Goal: Task Accomplishment & Management: Use online tool/utility

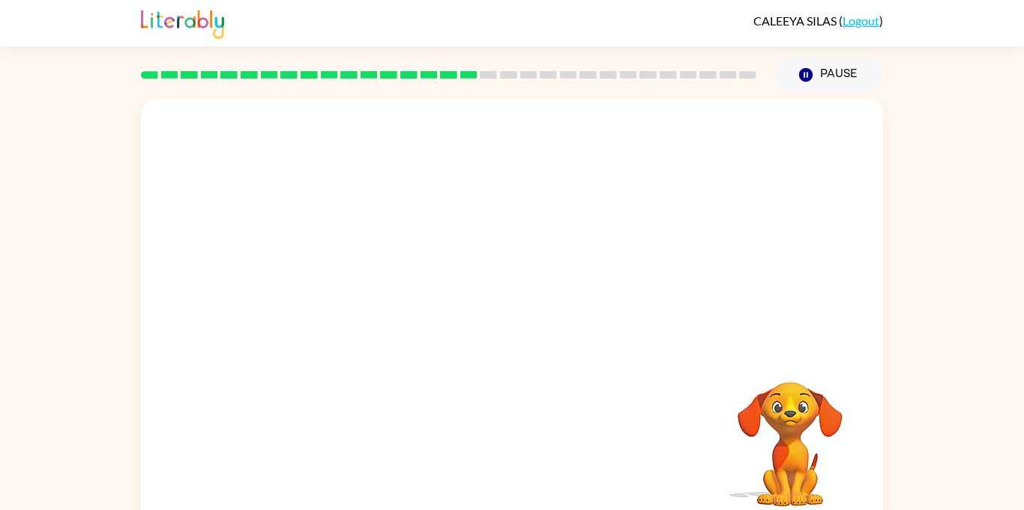
scroll to position [16, 0]
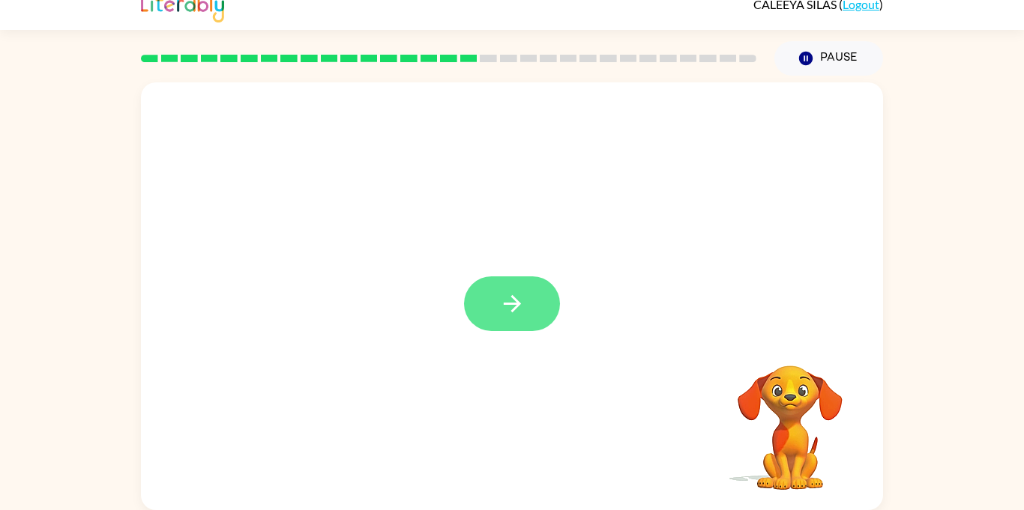
click at [502, 325] on button "button" at bounding box center [512, 304] width 96 height 55
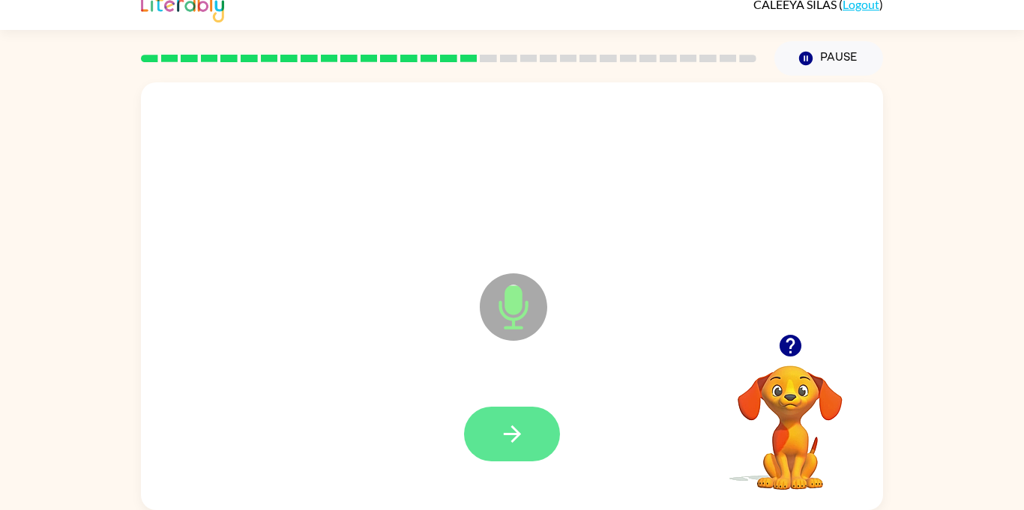
click at [533, 453] on button "button" at bounding box center [512, 434] width 96 height 55
click at [542, 435] on button "button" at bounding box center [512, 434] width 96 height 55
click at [525, 438] on icon "button" at bounding box center [512, 434] width 26 height 26
click at [497, 433] on button "button" at bounding box center [512, 434] width 96 height 55
click at [553, 448] on button "button" at bounding box center [512, 434] width 96 height 55
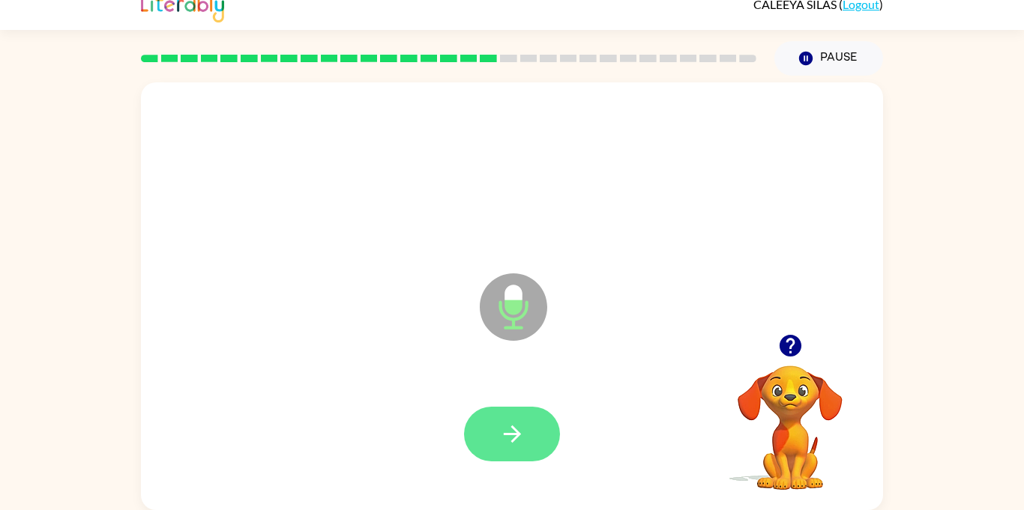
click at [511, 450] on button "button" at bounding box center [512, 434] width 96 height 55
click at [399, 177] on div at bounding box center [512, 173] width 712 height 123
click at [546, 437] on button "button" at bounding box center [512, 434] width 96 height 55
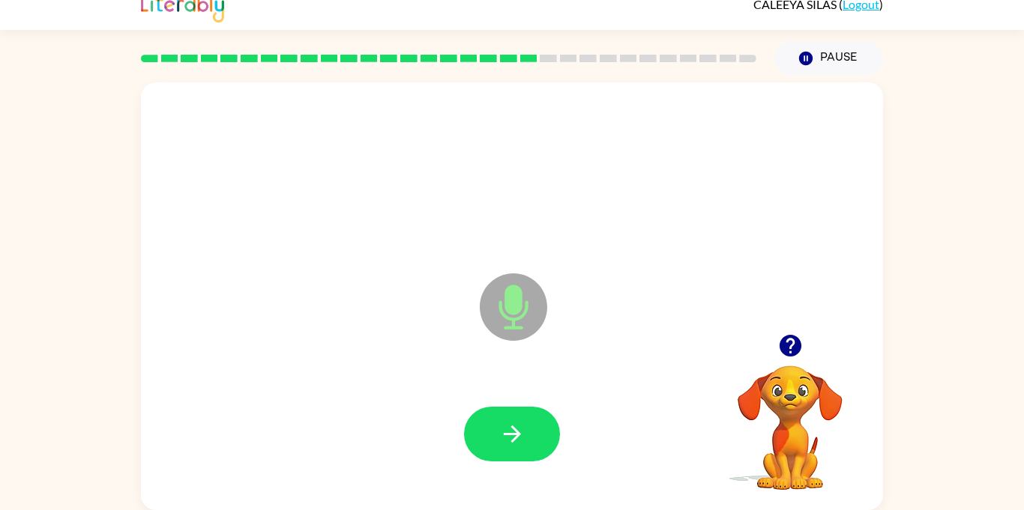
click at [546, 437] on button "button" at bounding box center [512, 434] width 96 height 55
click at [784, 343] on icon "button" at bounding box center [790, 346] width 22 height 22
click at [519, 439] on icon "button" at bounding box center [512, 434] width 26 height 26
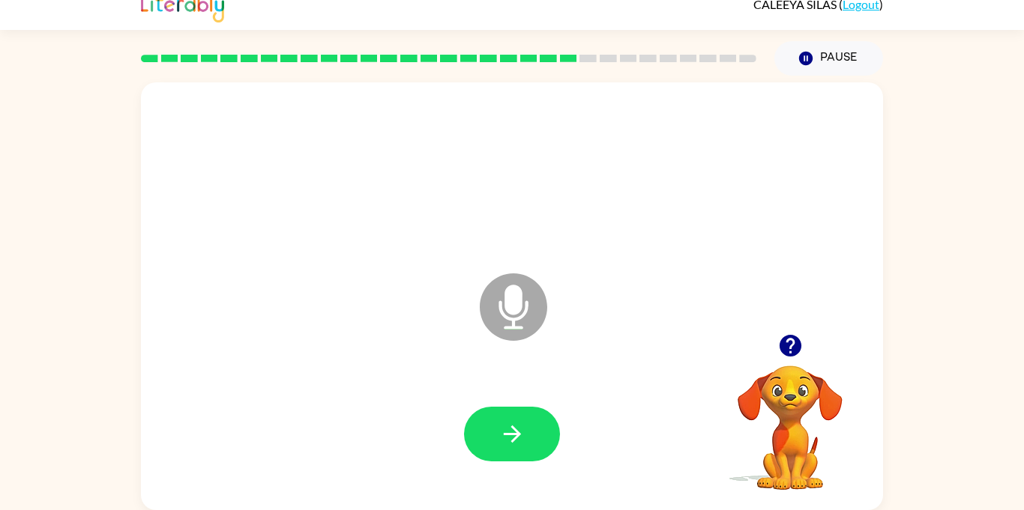
click at [519, 439] on icon "button" at bounding box center [512, 434] width 26 height 26
click at [531, 456] on button "button" at bounding box center [512, 434] width 96 height 55
click at [543, 432] on button "button" at bounding box center [512, 434] width 96 height 55
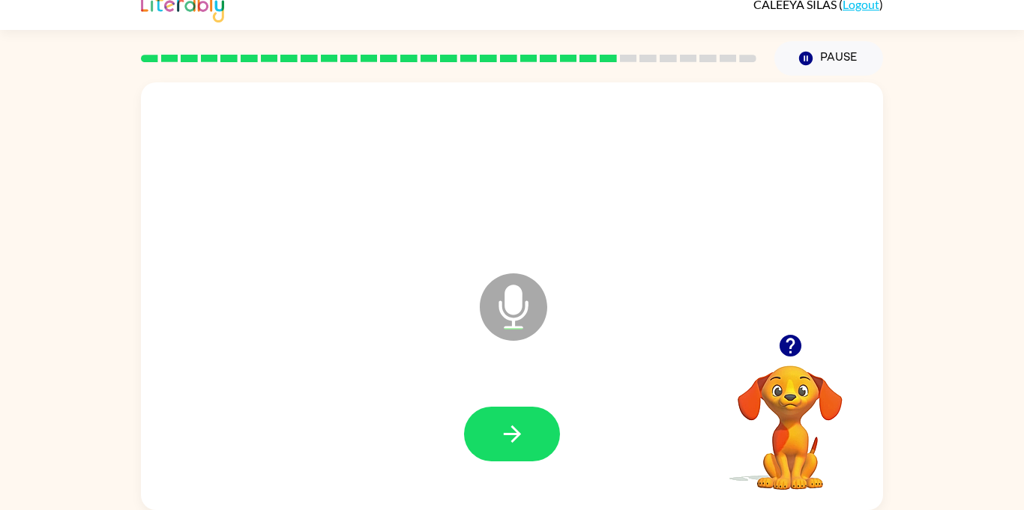
click at [543, 432] on button "button" at bounding box center [512, 434] width 96 height 55
click at [794, 347] on icon "button" at bounding box center [790, 346] width 22 height 22
click at [789, 351] on icon "button" at bounding box center [790, 346] width 22 height 22
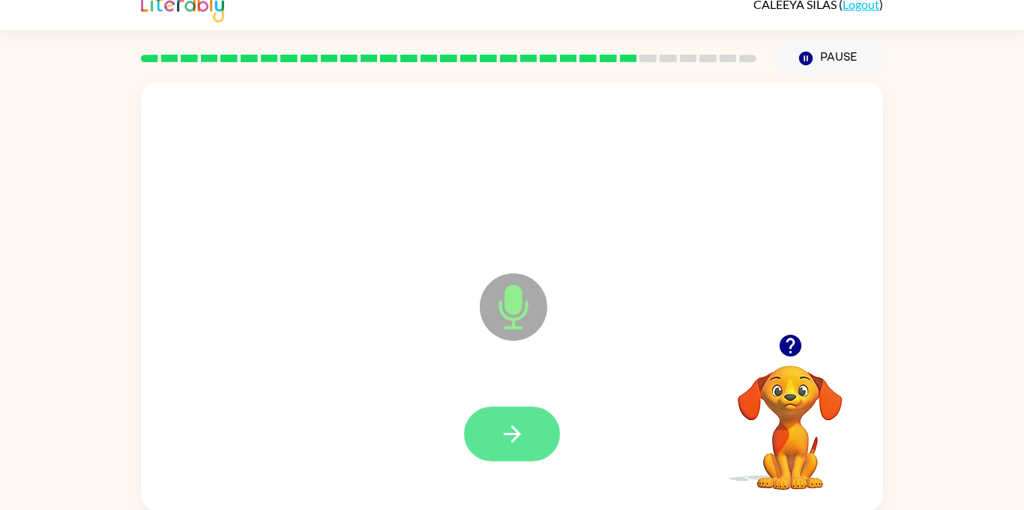
click at [549, 423] on button "button" at bounding box center [512, 434] width 96 height 55
click at [788, 339] on icon "button" at bounding box center [790, 346] width 26 height 26
click at [788, 334] on icon "button" at bounding box center [790, 346] width 26 height 26
click at [539, 422] on button "button" at bounding box center [512, 434] width 96 height 55
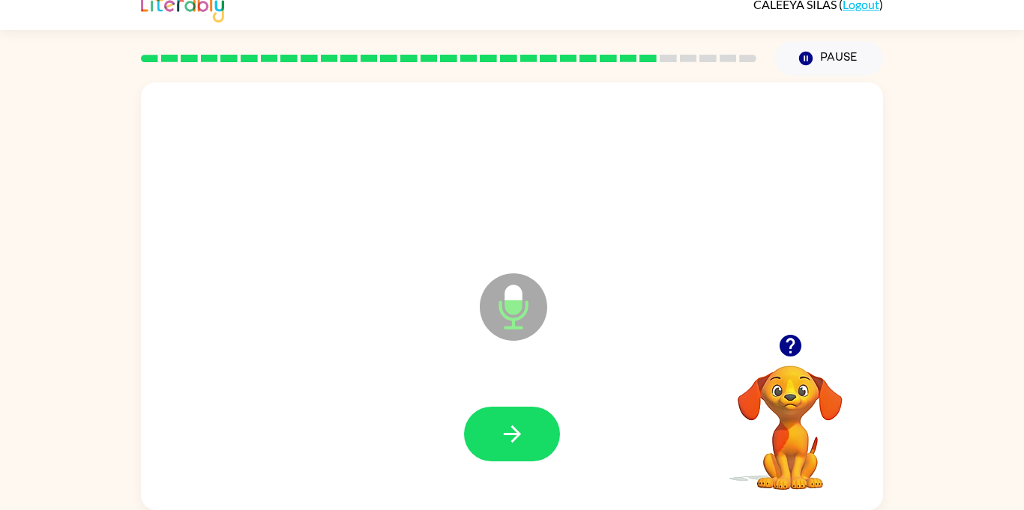
click at [539, 422] on button "button" at bounding box center [512, 434] width 96 height 55
click at [796, 353] on icon "button" at bounding box center [790, 346] width 22 height 22
click at [544, 441] on button "button" at bounding box center [512, 434] width 96 height 55
click at [521, 423] on icon "button" at bounding box center [512, 434] width 26 height 26
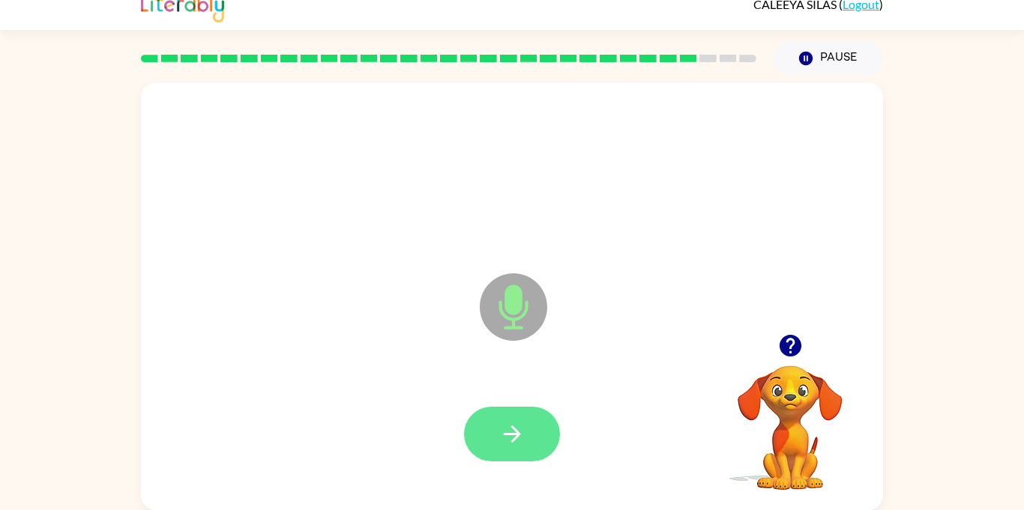
click at [510, 451] on button "button" at bounding box center [512, 434] width 96 height 55
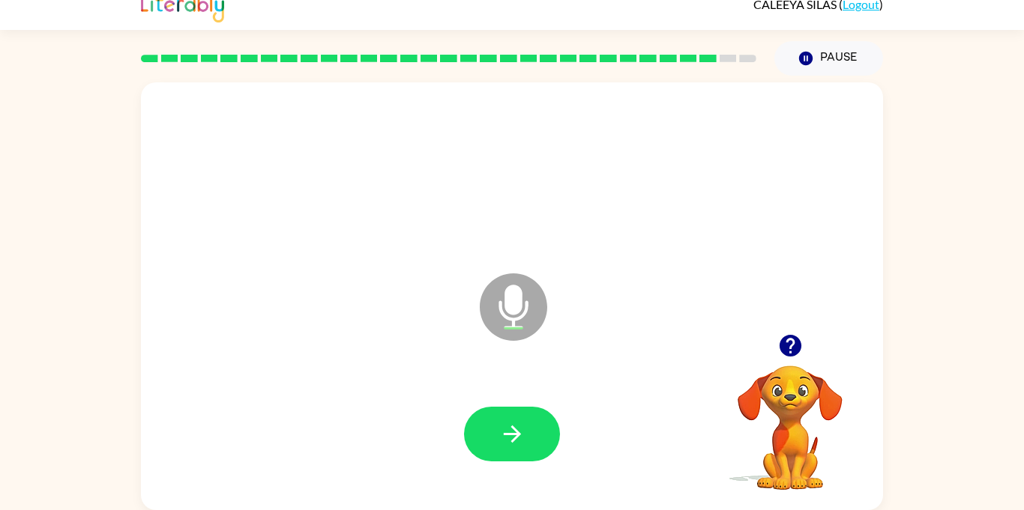
click at [510, 451] on button "button" at bounding box center [512, 434] width 96 height 55
click at [785, 339] on icon "button" at bounding box center [790, 346] width 22 height 22
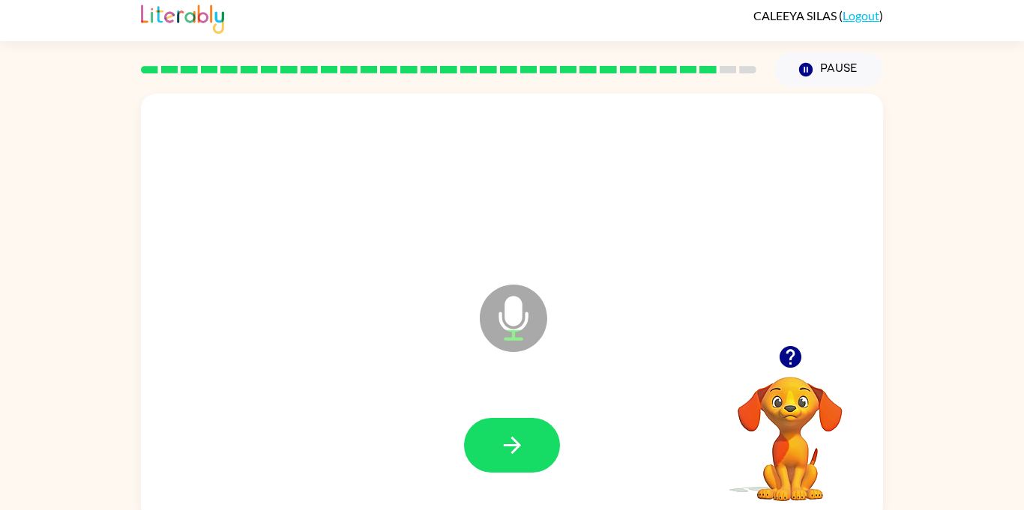
scroll to position [0, 0]
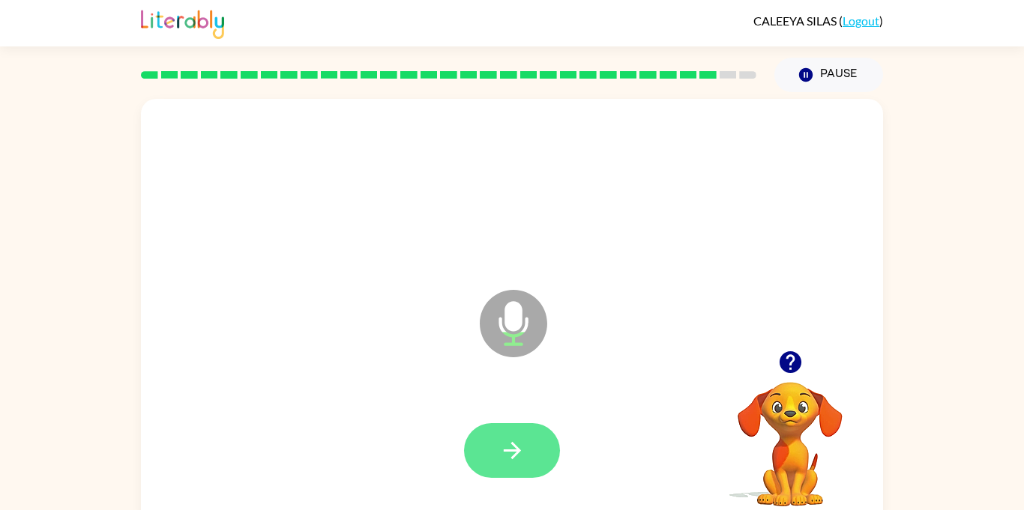
click at [538, 456] on button "button" at bounding box center [512, 450] width 96 height 55
click at [534, 452] on button "button" at bounding box center [512, 450] width 96 height 55
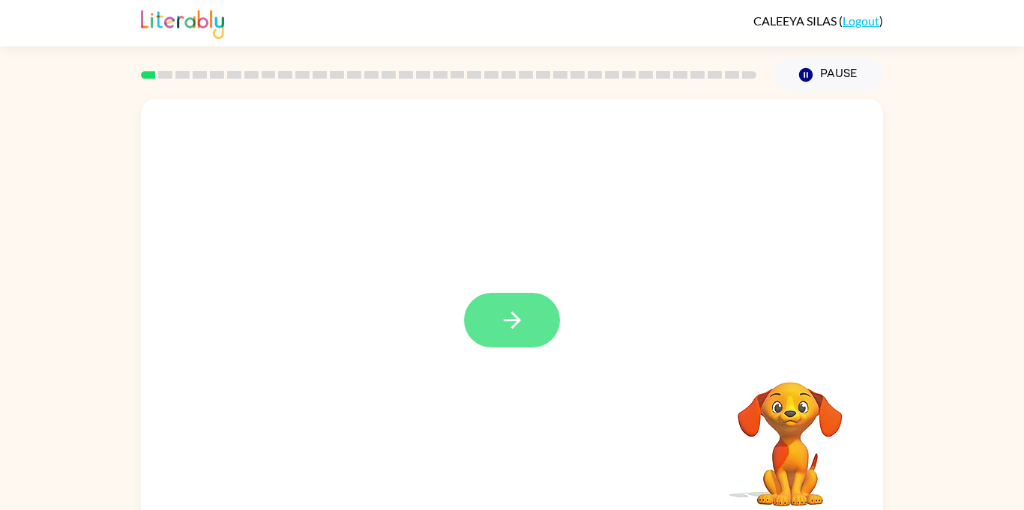
click at [517, 347] on button "button" at bounding box center [512, 320] width 96 height 55
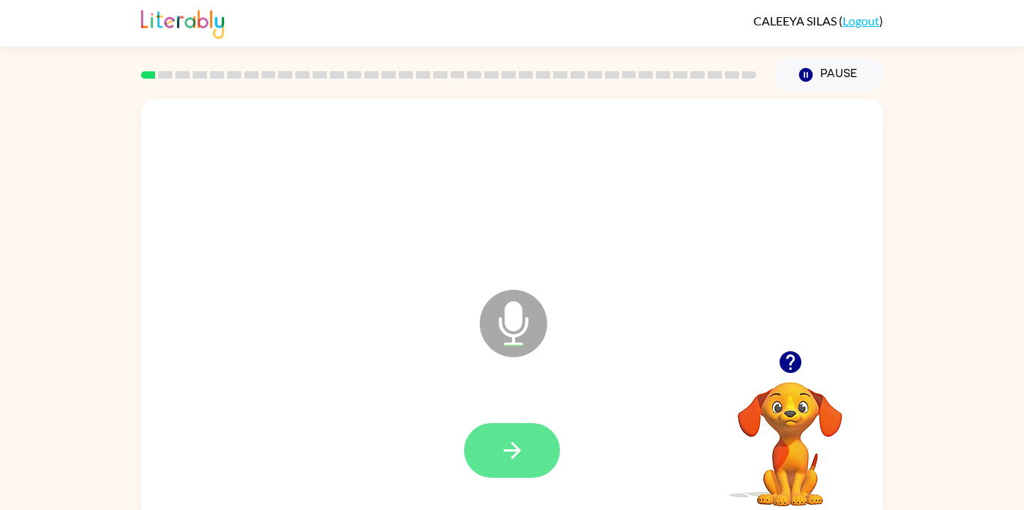
click at [480, 473] on button "button" at bounding box center [512, 450] width 96 height 55
click at [502, 425] on button "button" at bounding box center [512, 450] width 96 height 55
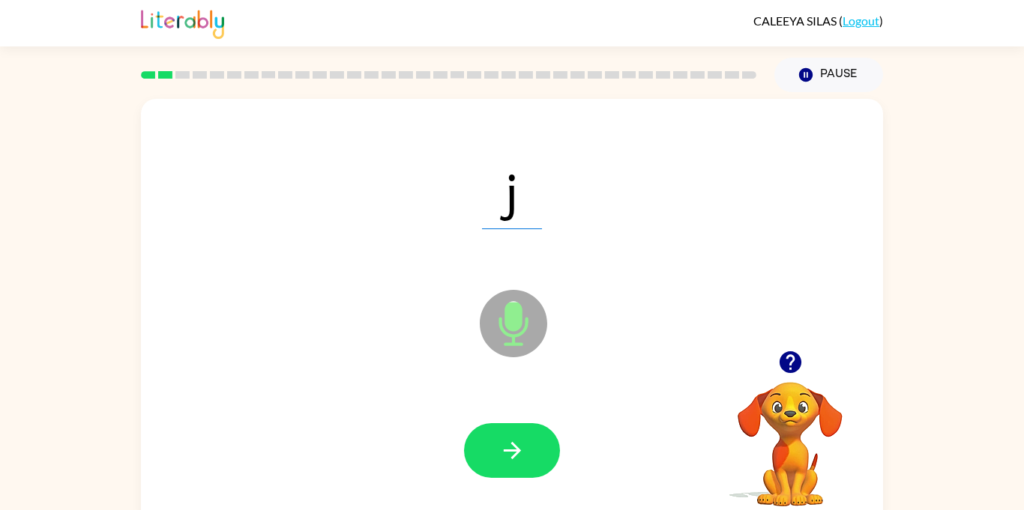
click at [502, 425] on button "button" at bounding box center [512, 450] width 96 height 55
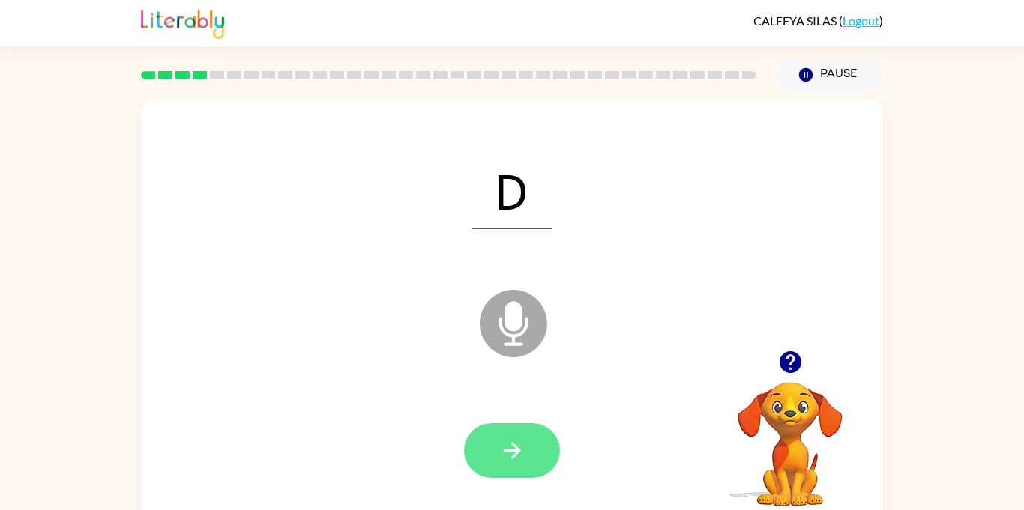
click at [522, 468] on button "button" at bounding box center [512, 450] width 96 height 55
click at [542, 455] on button "button" at bounding box center [512, 450] width 96 height 55
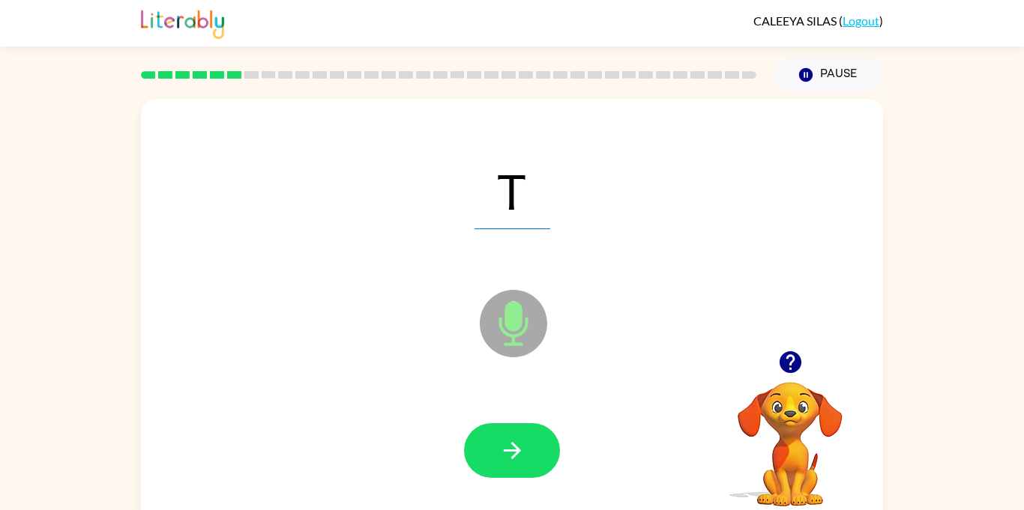
click at [542, 455] on button "button" at bounding box center [512, 450] width 96 height 55
click at [784, 357] on icon "button" at bounding box center [790, 362] width 22 height 22
click at [465, 437] on div at bounding box center [512, 450] width 96 height 55
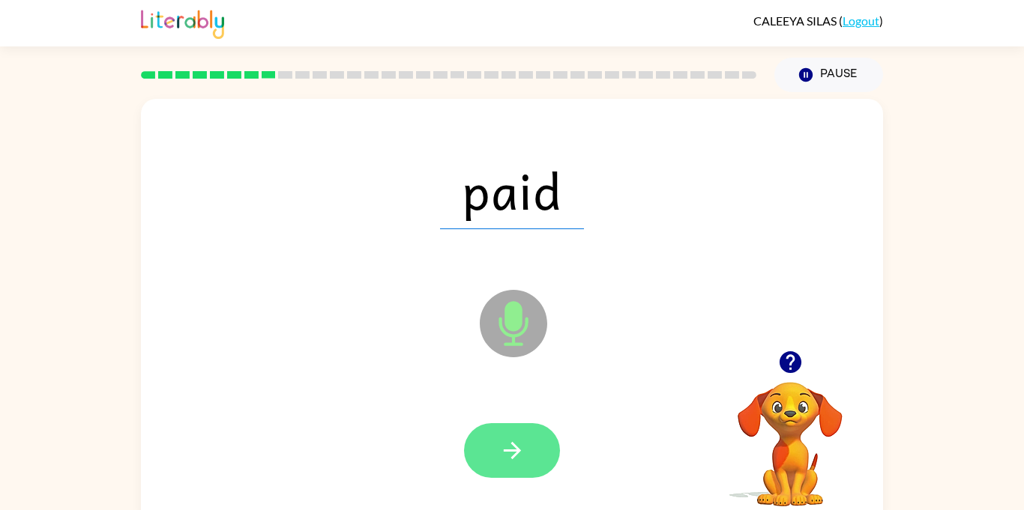
click at [498, 435] on button "button" at bounding box center [512, 450] width 96 height 55
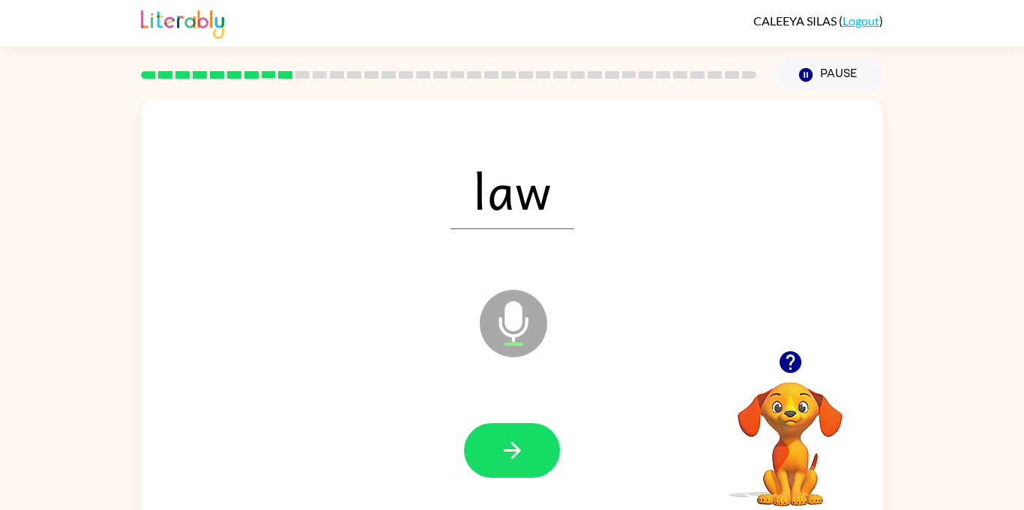
click at [498, 435] on button "button" at bounding box center [512, 450] width 96 height 55
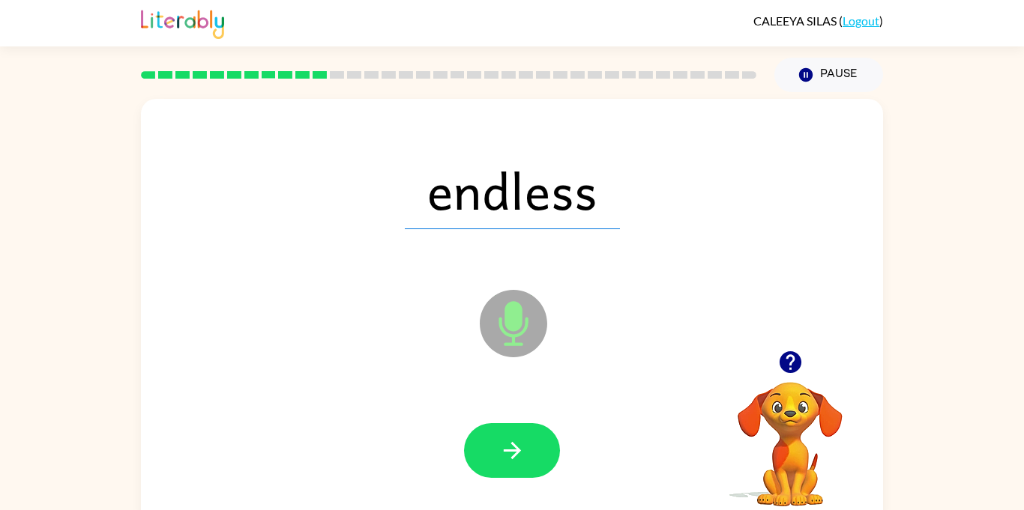
click at [498, 435] on button "button" at bounding box center [512, 450] width 96 height 55
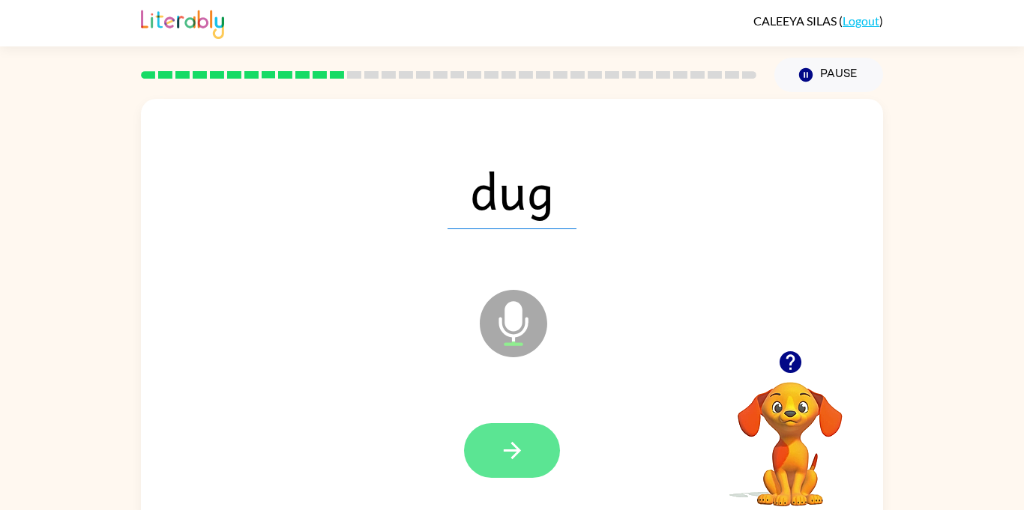
click at [545, 455] on button "button" at bounding box center [512, 450] width 96 height 55
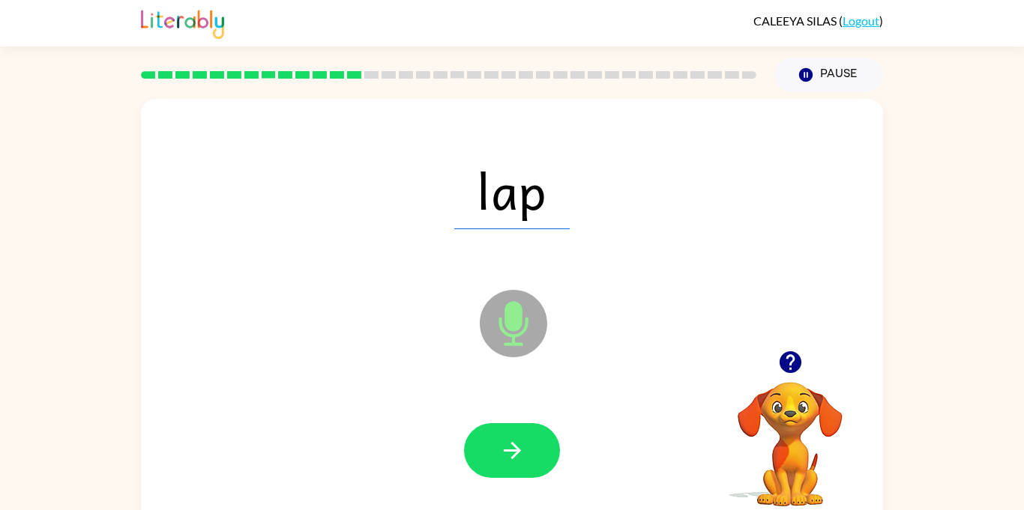
click at [545, 455] on button "button" at bounding box center [512, 450] width 96 height 55
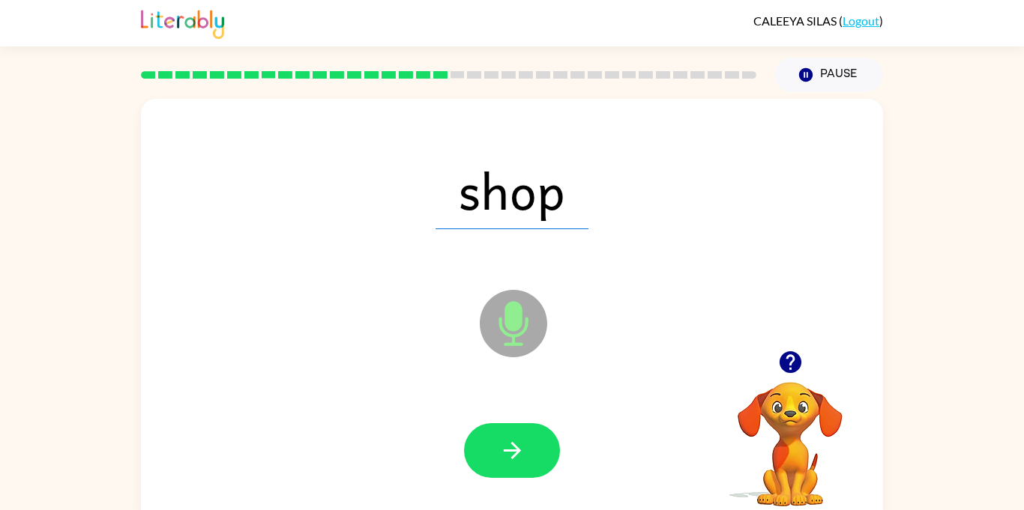
click at [545, 455] on button "button" at bounding box center [512, 450] width 96 height 55
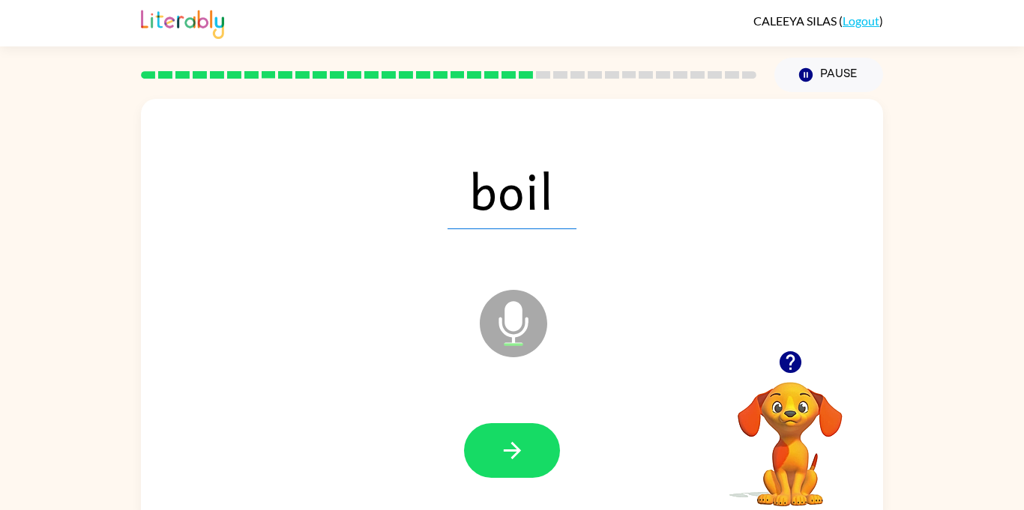
click at [545, 455] on button "button" at bounding box center [512, 450] width 96 height 55
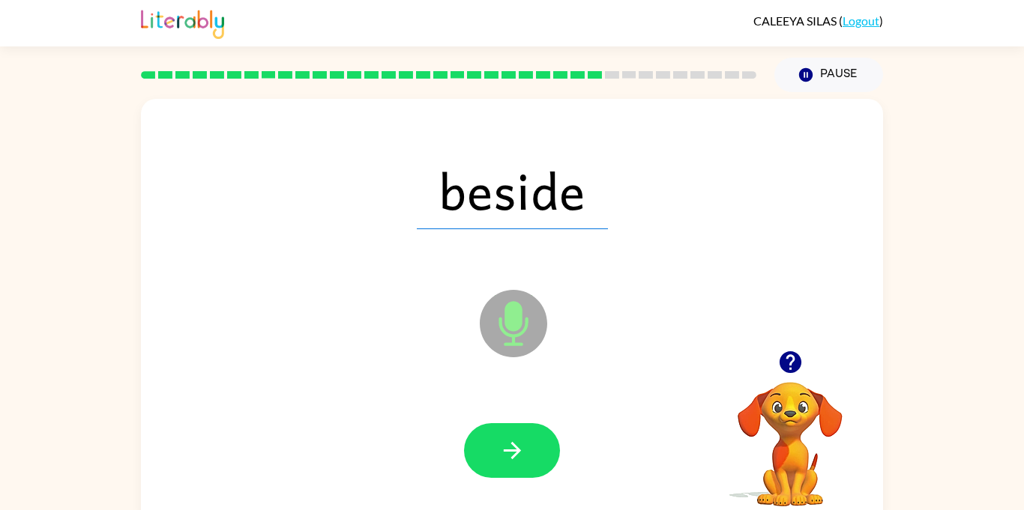
click at [545, 455] on button "button" at bounding box center [512, 450] width 96 height 55
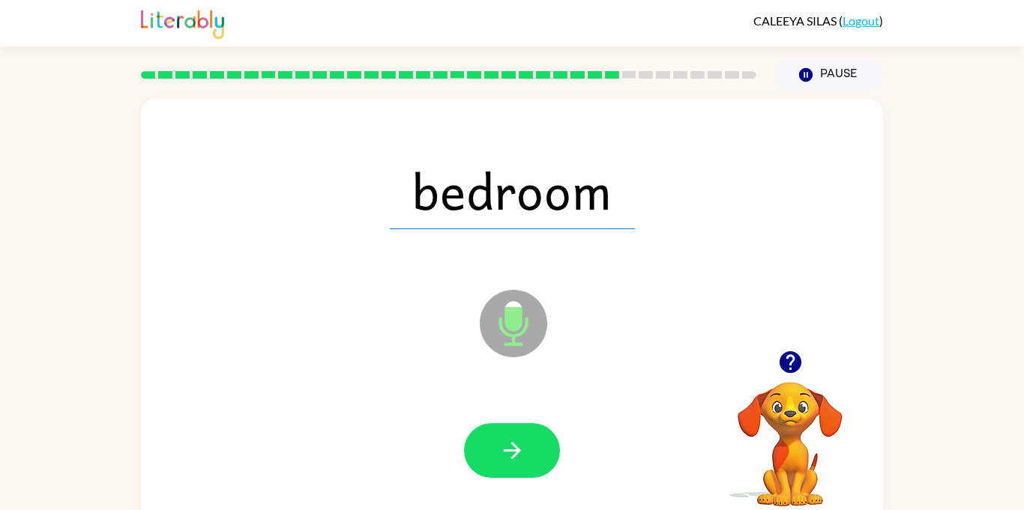
click at [545, 455] on button "button" at bounding box center [512, 450] width 96 height 55
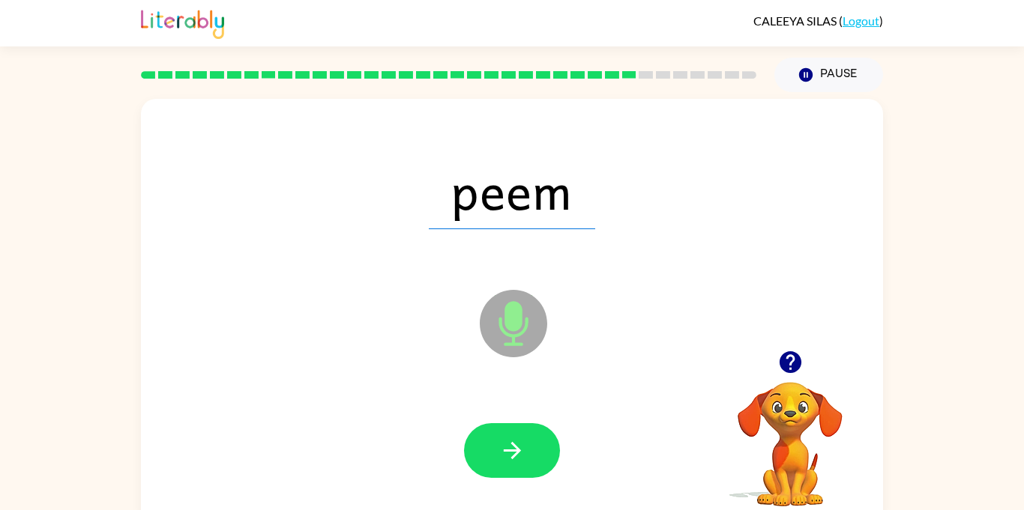
click at [545, 455] on button "button" at bounding box center [512, 450] width 96 height 55
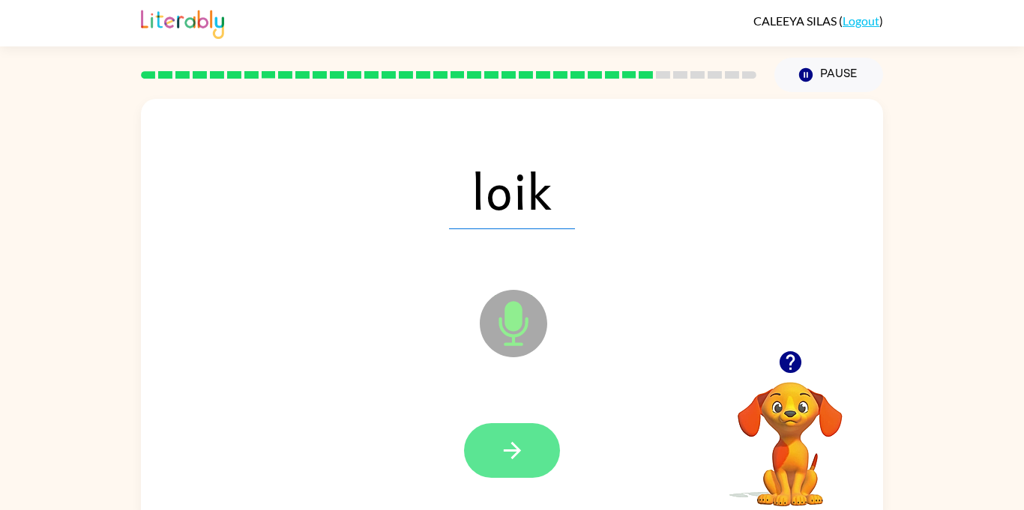
click at [552, 441] on button "button" at bounding box center [512, 450] width 96 height 55
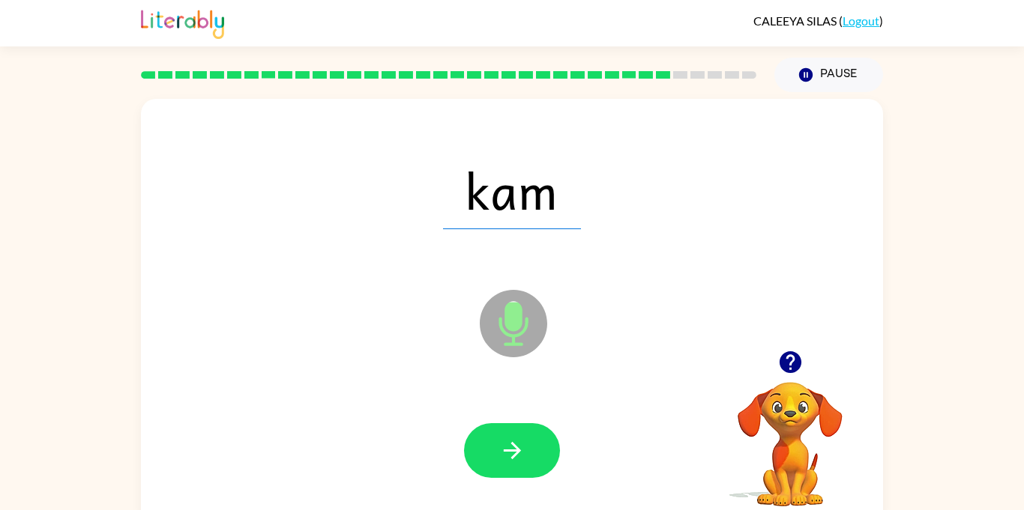
click at [552, 441] on button "button" at bounding box center [512, 450] width 96 height 55
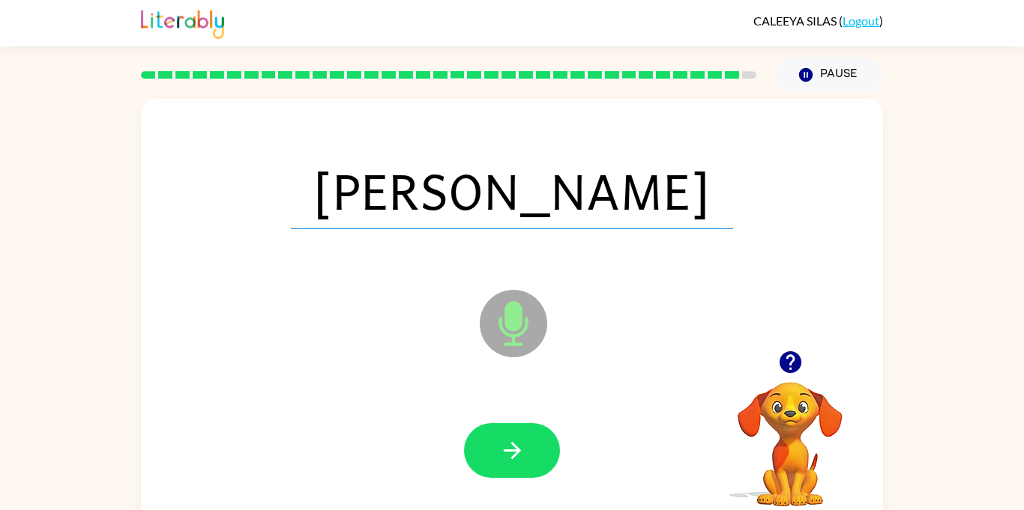
click at [552, 441] on button "button" at bounding box center [512, 450] width 96 height 55
